Goal: Task Accomplishment & Management: Use online tool/utility

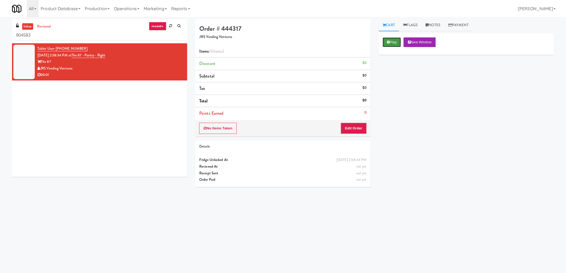
click at [390, 41] on button "Play" at bounding box center [392, 42] width 18 height 10
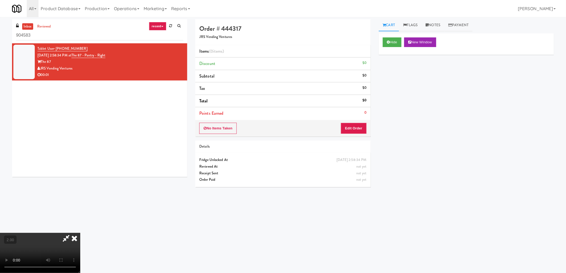
click at [80, 233] on video at bounding box center [40, 253] width 80 height 40
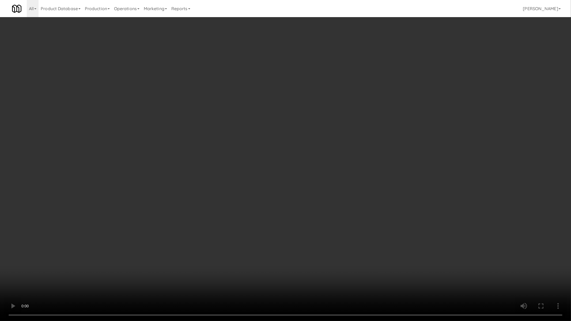
click at [353, 246] on video at bounding box center [285, 160] width 571 height 321
click at [523, 40] on video at bounding box center [285, 160] width 571 height 321
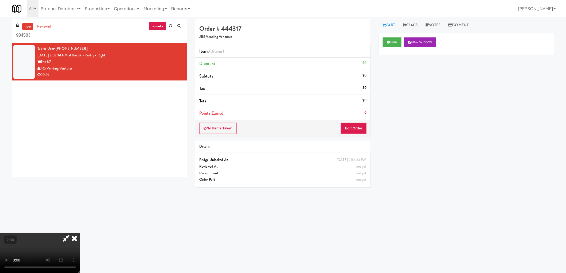
click at [80, 233] on icon at bounding box center [74, 238] width 12 height 11
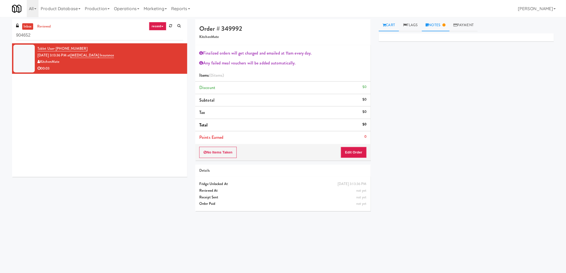
click at [437, 22] on link "Notes" at bounding box center [436, 25] width 28 height 12
click at [386, 21] on link "Cart" at bounding box center [389, 25] width 21 height 12
click at [385, 23] on icon at bounding box center [384, 24] width 3 height 3
click at [386, 28] on link "Cart" at bounding box center [389, 25] width 21 height 12
copy link "[MEDICAL_DATA] Insurance"
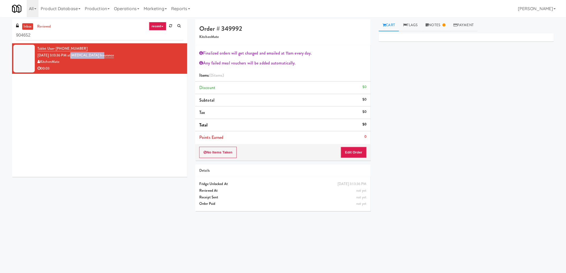
drag, startPoint x: 95, startPoint y: 55, endPoint x: 79, endPoint y: 56, distance: 16.1
click at [79, 56] on div "Tablet User · (647) 523-6790 [DATE] 3:13:36 PM at [MEDICAL_DATA] Insurance Kitc…" at bounding box center [110, 58] width 146 height 26
click at [439, 25] on link "Notes" at bounding box center [436, 25] width 28 height 12
click at [349, 148] on button "Edit Order" at bounding box center [354, 152] width 26 height 11
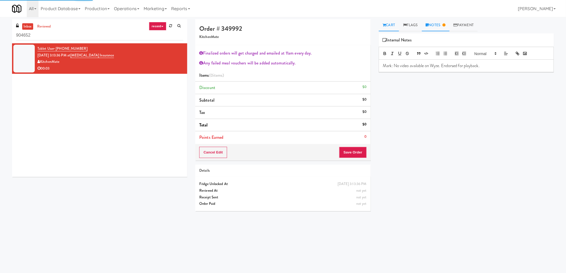
click at [384, 26] on icon at bounding box center [384, 24] width 3 height 3
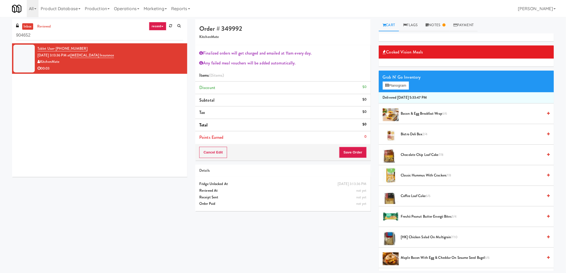
click at [412, 177] on span "Classic Hummus With Crackers 7/8" at bounding box center [472, 175] width 142 height 7
